Goal: Task Accomplishment & Management: Use online tool/utility

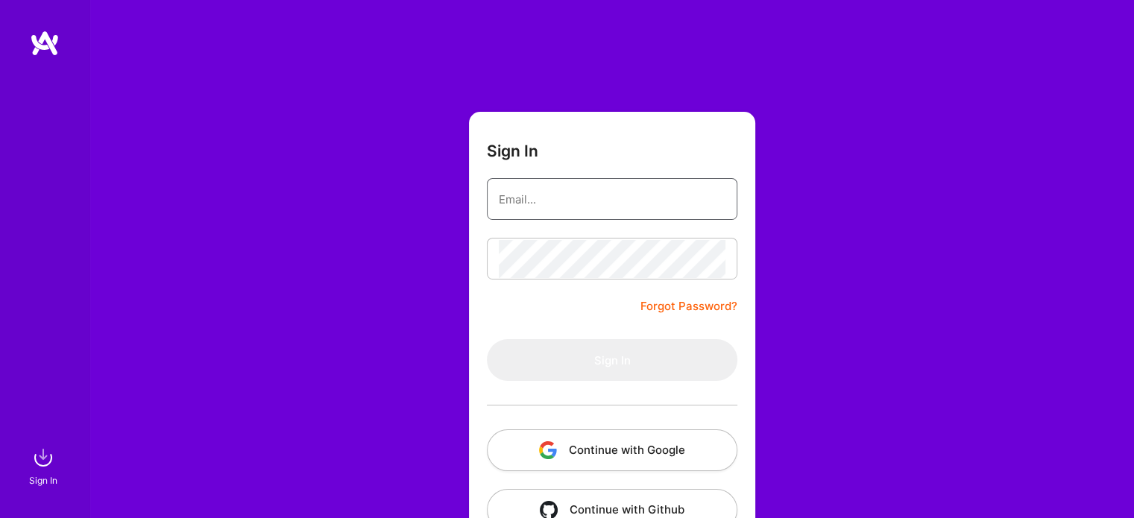
click at [580, 210] on input "email" at bounding box center [612, 199] width 227 height 38
type input "[EMAIL_ADDRESS][DOMAIN_NAME]"
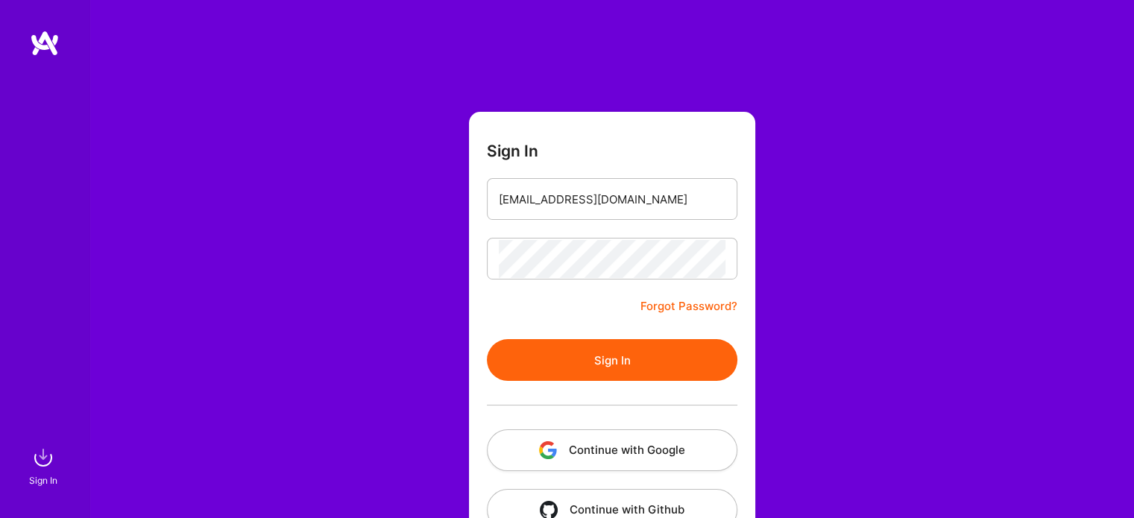
click at [636, 352] on button "Sign In" at bounding box center [612, 360] width 250 height 42
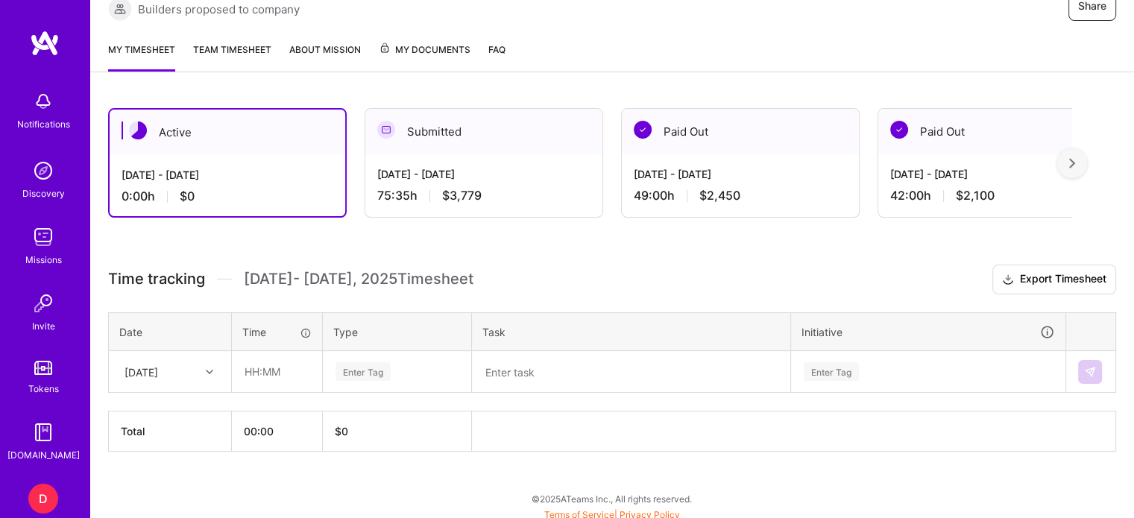
scroll to position [245, 0]
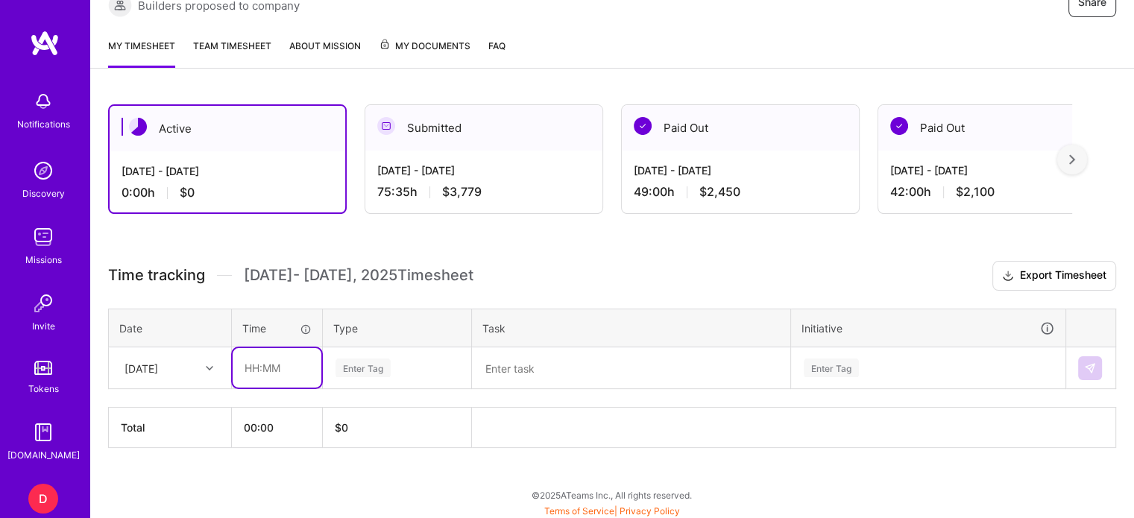
click at [250, 356] on input "text" at bounding box center [277, 368] width 89 height 40
type input "05:15"
click at [350, 356] on div "Enter Tag" at bounding box center [362, 367] width 55 height 23
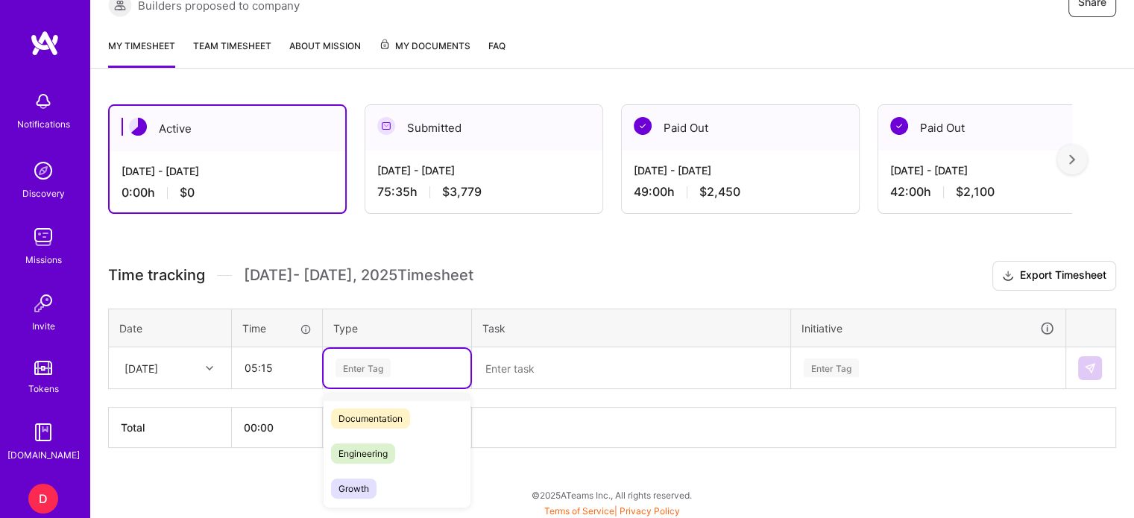
scroll to position [149, 0]
click at [379, 438] on span "Management" at bounding box center [366, 443] width 70 height 20
click at [526, 364] on textarea at bounding box center [630, 368] width 315 height 39
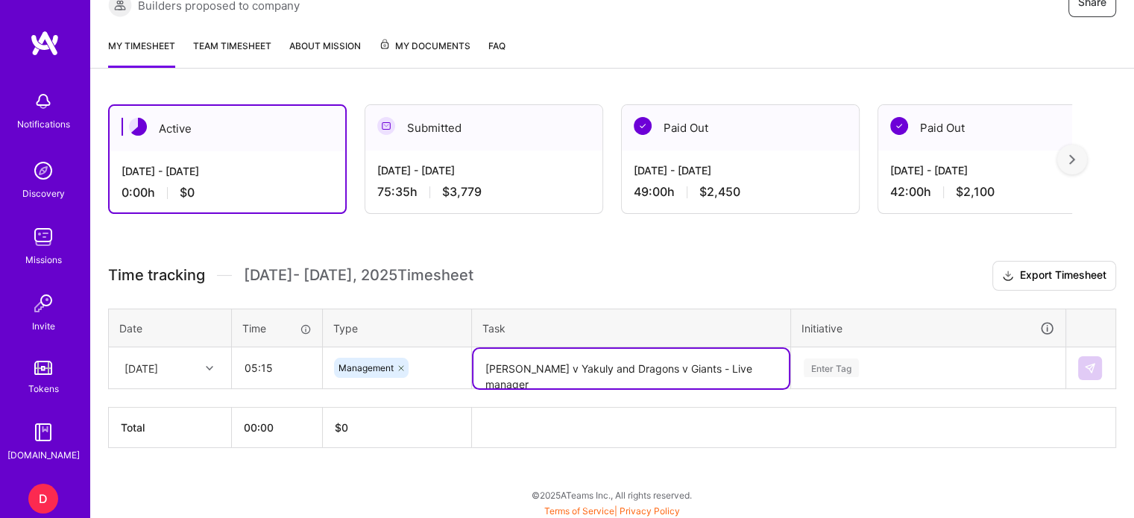
type textarea "[PERSON_NAME] v Yakuly and Dragons v Giants - Live manager"
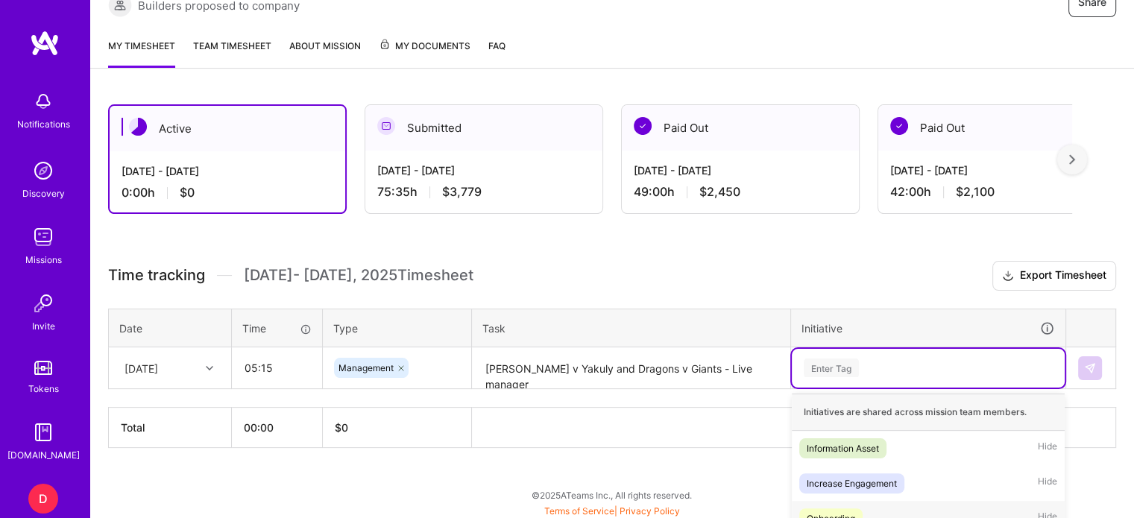
click at [848, 365] on div "option Onboarding focused, 3 of 35. 35 results available. Use Up and Down to ch…" at bounding box center [928, 368] width 273 height 39
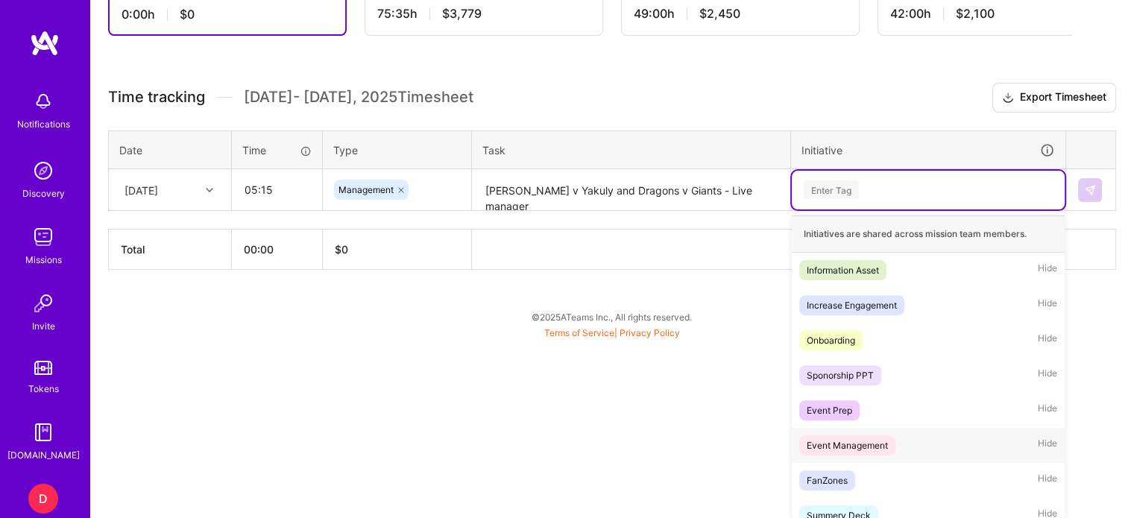
click at [842, 438] on div "Event Management" at bounding box center [847, 446] width 81 height 16
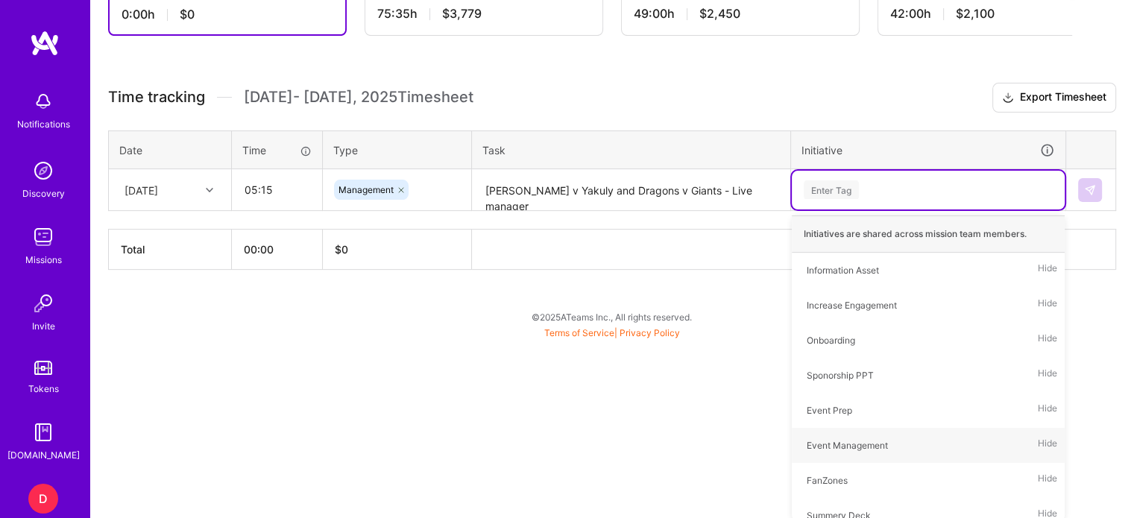
scroll to position [245, 0]
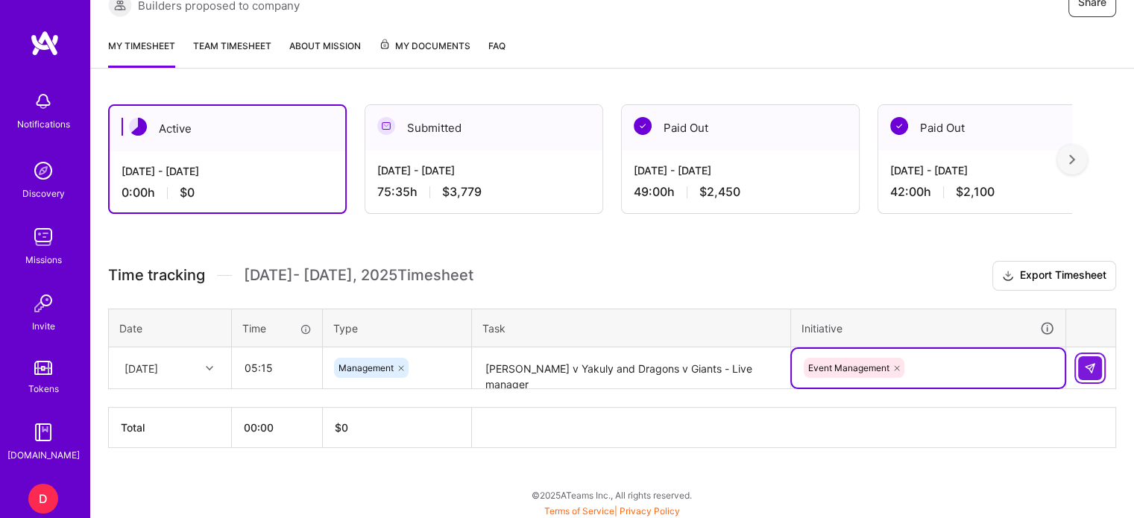
click at [1088, 370] on img at bounding box center [1090, 368] width 12 height 12
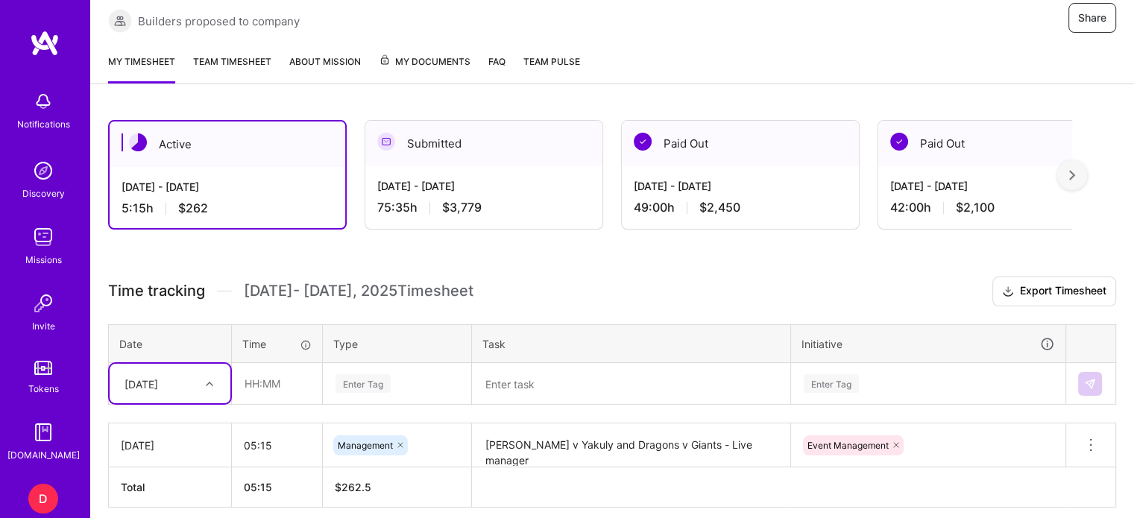
scroll to position [140, 0]
